Goal: Task Accomplishment & Management: Use online tool/utility

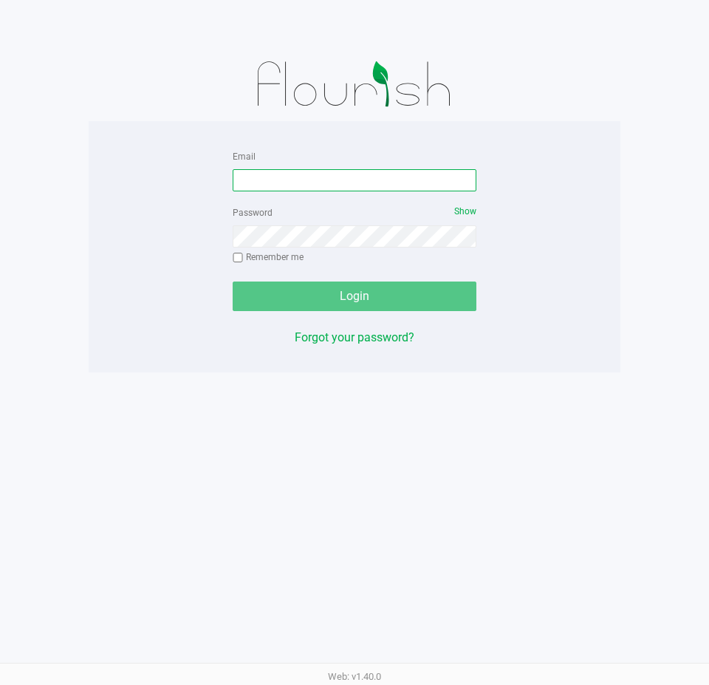
click at [295, 180] on input "Email" at bounding box center [355, 180] width 244 height 22
type input "[PERSON_NAME][EMAIL_ADDRESS][DOMAIN_NAME]"
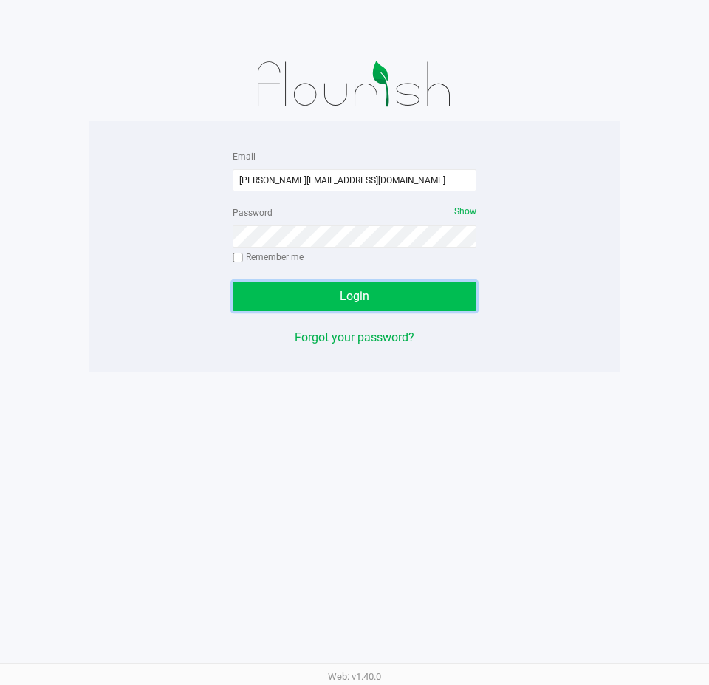
click at [372, 302] on button "Login" at bounding box center [355, 296] width 244 height 30
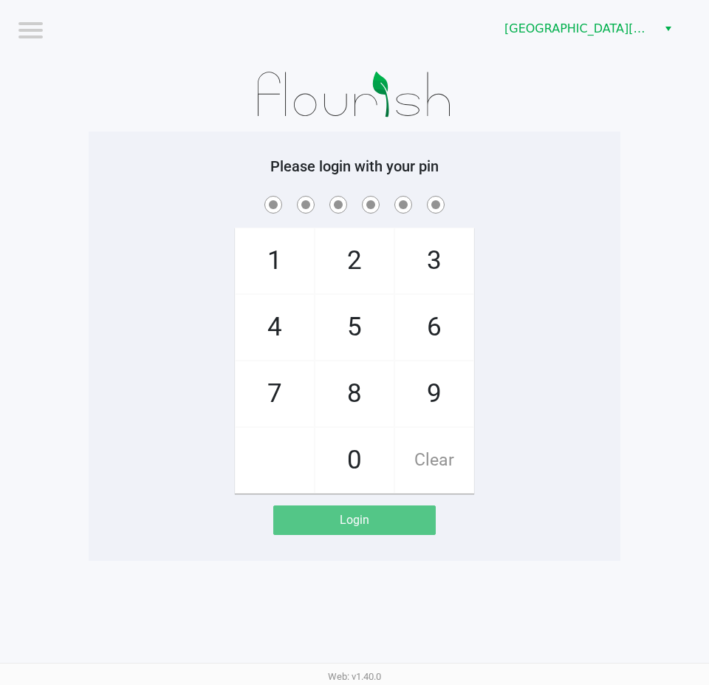
click at [141, 315] on div "1 4 7 2 5 8 0 3 6 9 Clear" at bounding box center [355, 343] width 532 height 301
checkbox input "true"
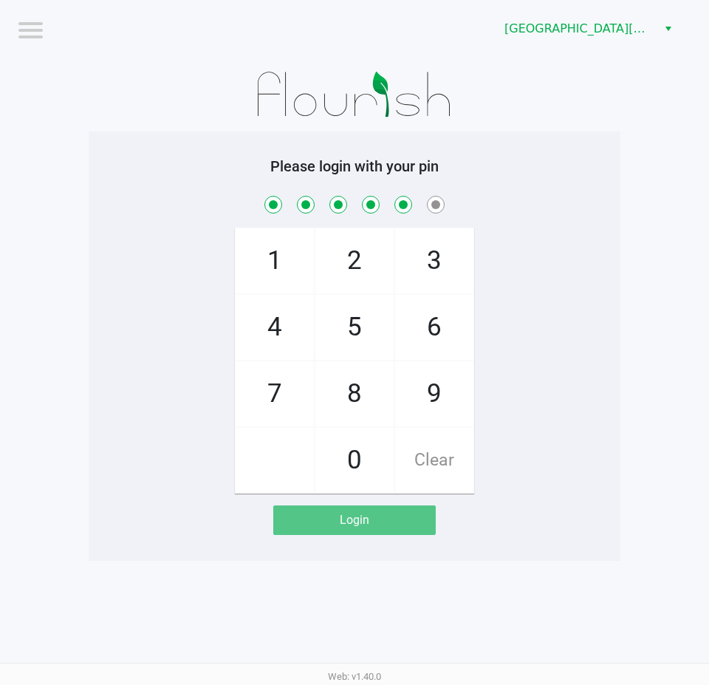
checkbox input "true"
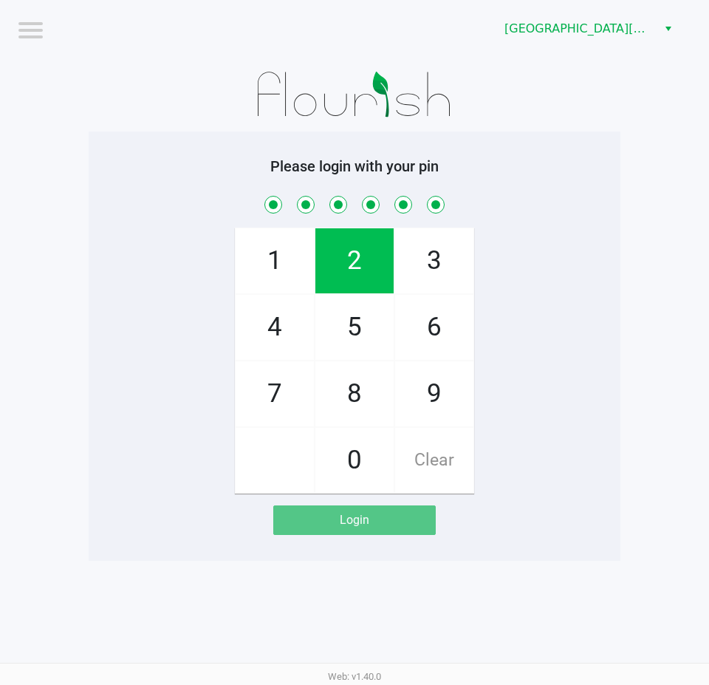
checkbox input "true"
